Goal: Task Accomplishment & Management: Manage account settings

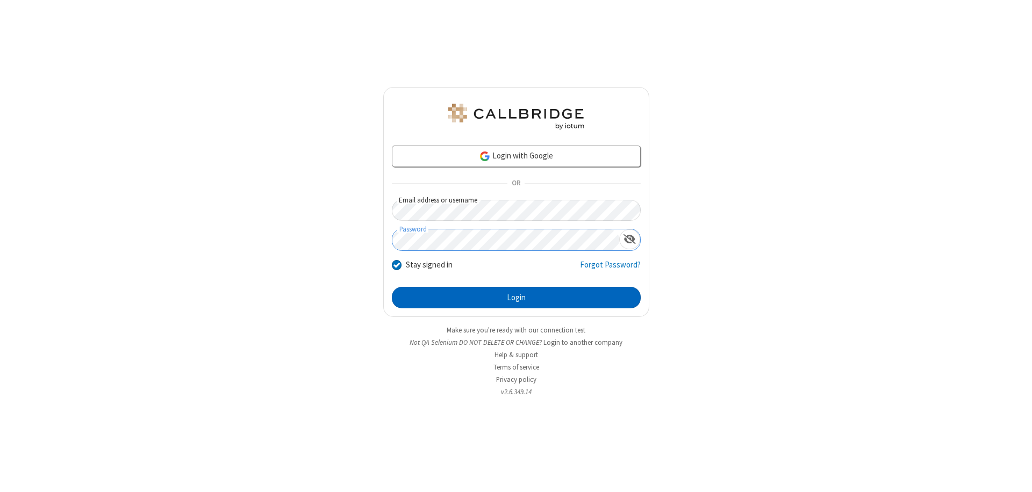
click at [516, 298] on button "Login" at bounding box center [516, 298] width 249 height 22
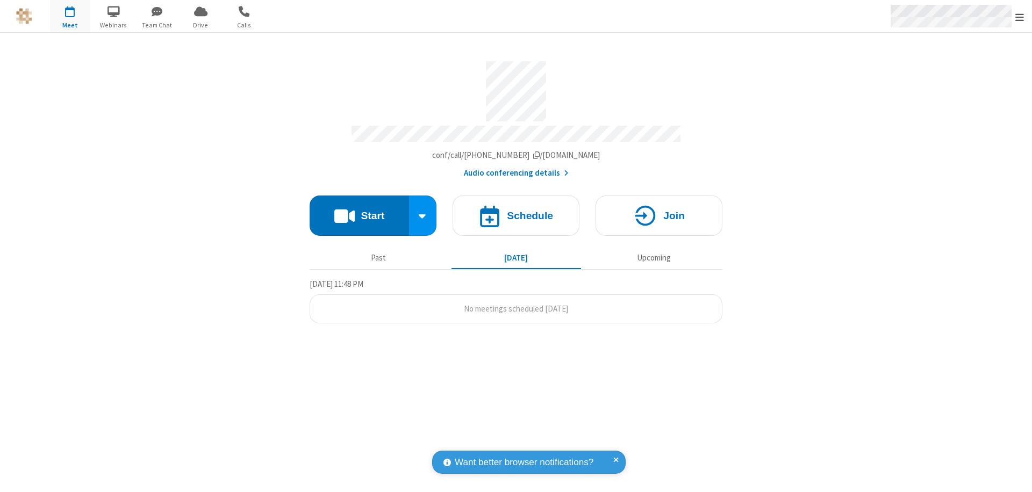
click at [1020, 17] on span "Open menu" at bounding box center [1020, 17] width 9 height 11
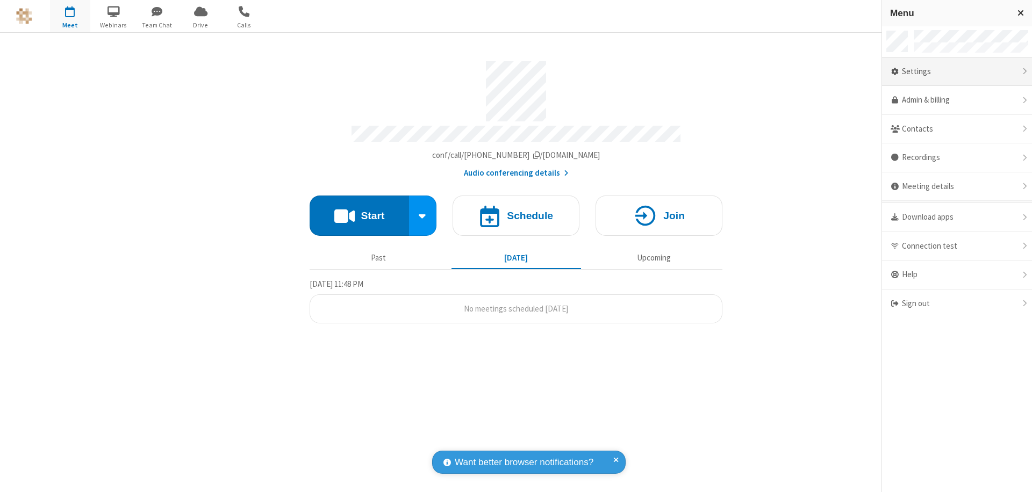
click at [957, 72] on div "Settings" at bounding box center [957, 72] width 150 height 29
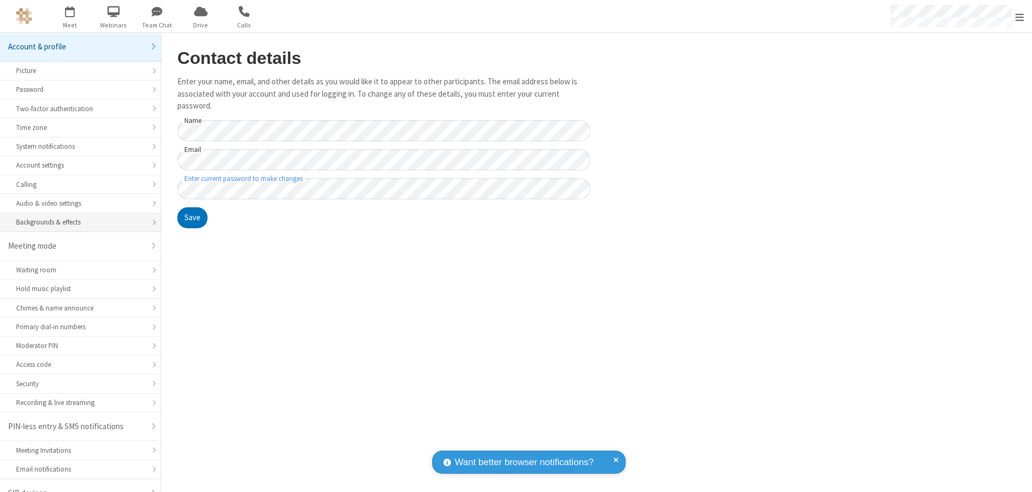
click at [76, 217] on div "Backgrounds & effects" at bounding box center [80, 222] width 128 height 10
